Goal: Information Seeking & Learning: Learn about a topic

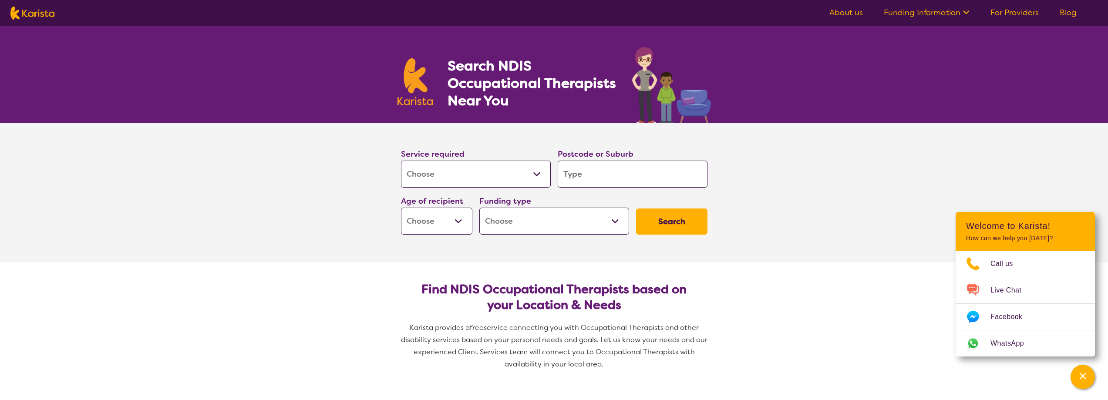
select select "[MEDICAL_DATA]"
click at [466, 182] on select "Allied Health Assistant Assessment ([MEDICAL_DATA] or [MEDICAL_DATA]) Behaviour…" at bounding box center [476, 174] width 150 height 27
click at [401, 161] on select "Allied Health Assistant Assessment ([MEDICAL_DATA] or [MEDICAL_DATA]) Behaviour…" at bounding box center [476, 174] width 150 height 27
click at [639, 165] on input "search" at bounding box center [633, 174] width 150 height 27
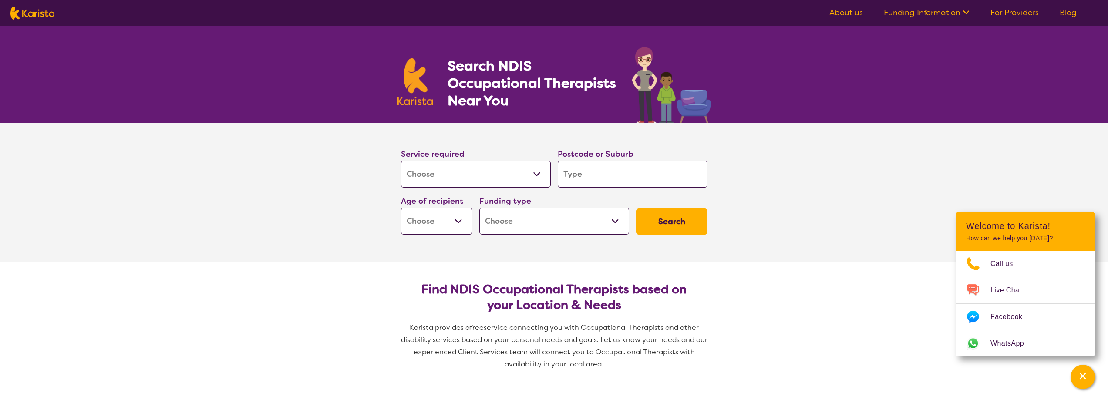
type input "2541"
click at [439, 230] on select "Early Childhood - 0 to 9 Child - 10 to 11 Adolescent - 12 to 17 Adult - 18 to 6…" at bounding box center [436, 221] width 71 height 27
select select "EC"
click at [401, 208] on select "Early Childhood - 0 to 9 Child - 10 to 11 Adolescent - 12 to 17 Adult - 18 to 6…" at bounding box center [436, 221] width 71 height 27
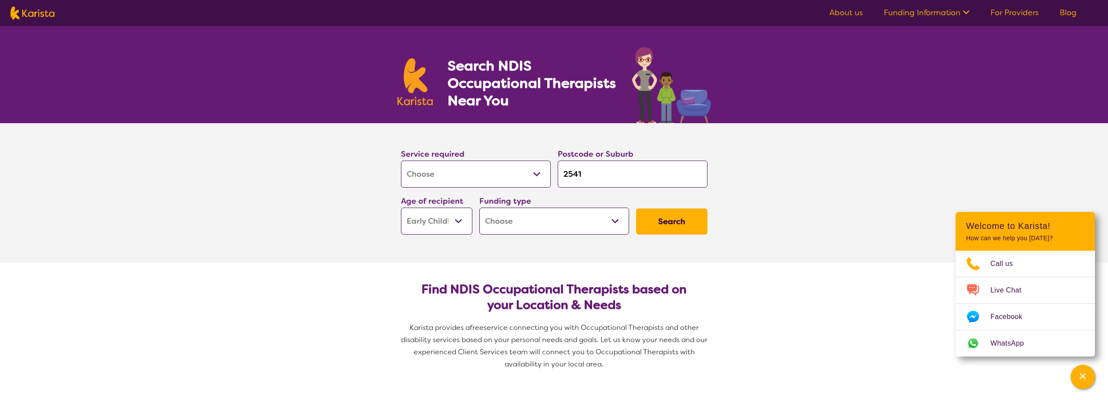
select select "EC"
click at [517, 224] on select "Home Care Package (HCP) National Disability Insurance Scheme (NDIS) I don't know" at bounding box center [554, 221] width 150 height 27
select select "i-don-t-know"
click at [479, 208] on select "Home Care Package (HCP) National Disability Insurance Scheme (NDIS) I don't know" at bounding box center [554, 221] width 150 height 27
select select "i-don-t-know"
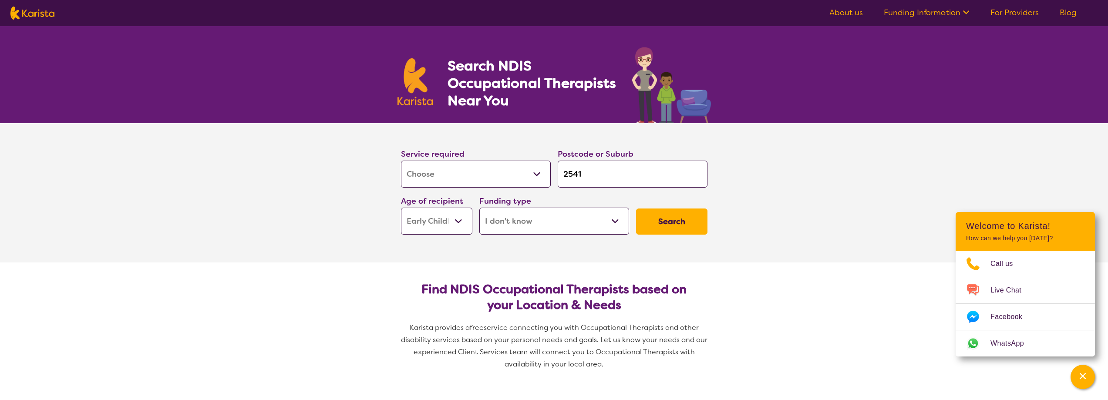
click at [692, 225] on button "Search" at bounding box center [671, 222] width 71 height 26
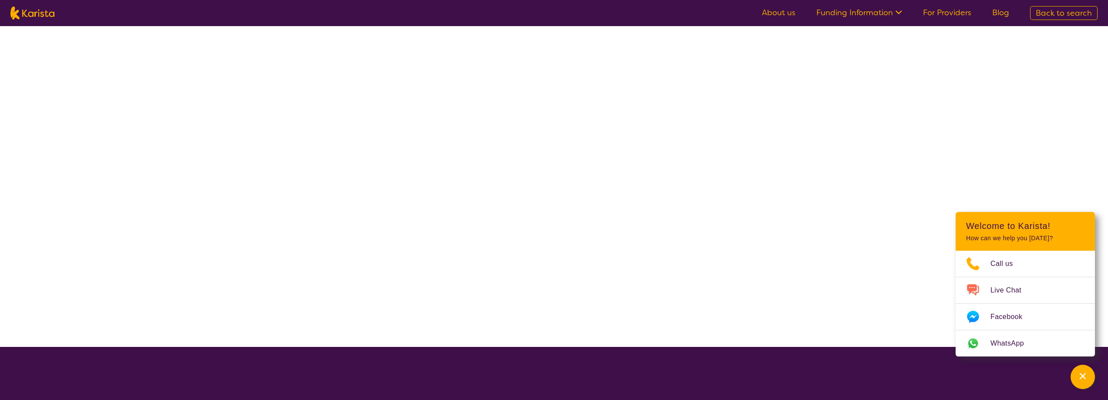
select select "[MEDICAL_DATA]"
select select "EC"
